Goal: Go to known website: Access a specific website the user already knows

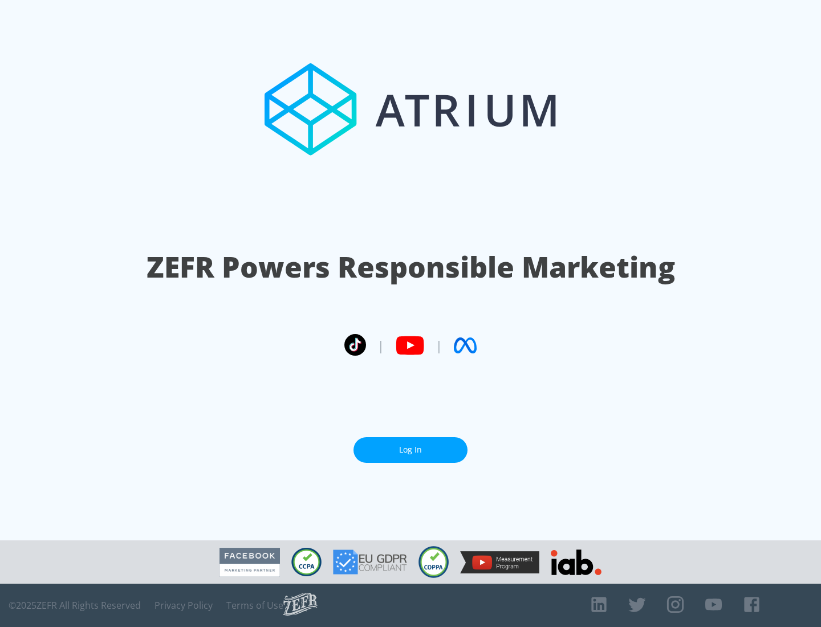
click at [410, 445] on link "Log In" at bounding box center [410, 450] width 114 height 26
